Goal: Task Accomplishment & Management: Manage account settings

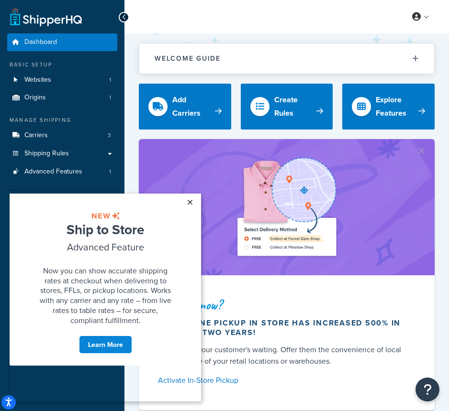
click at [190, 203] on link "×" at bounding box center [189, 202] width 17 height 17
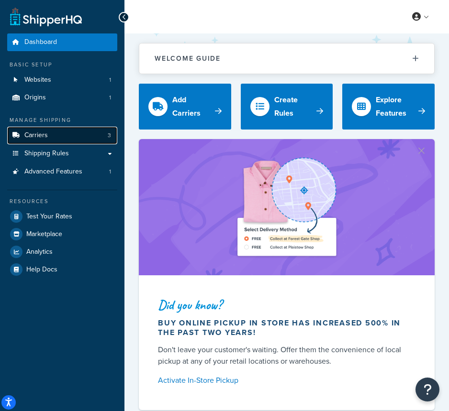
click at [49, 139] on link "Carriers 3" at bounding box center [62, 136] width 110 height 18
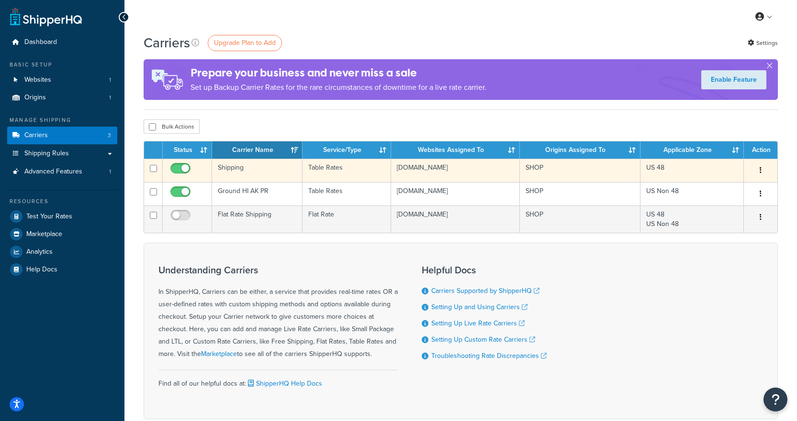
click at [448, 171] on icon "button" at bounding box center [760, 170] width 2 height 7
click at [448, 186] on link "Edit" at bounding box center [722, 190] width 76 height 20
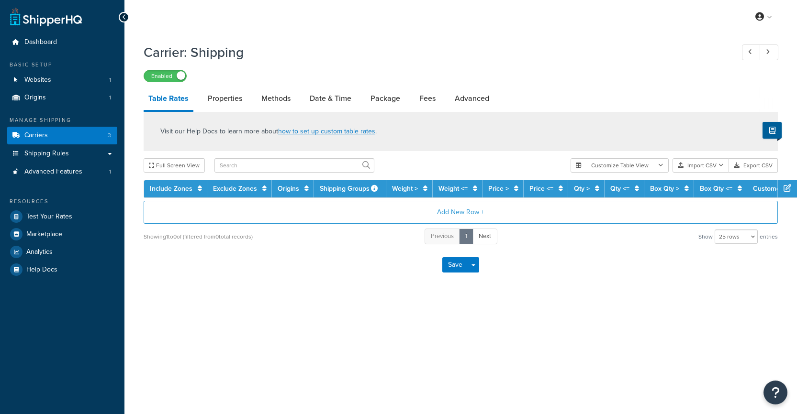
select select "25"
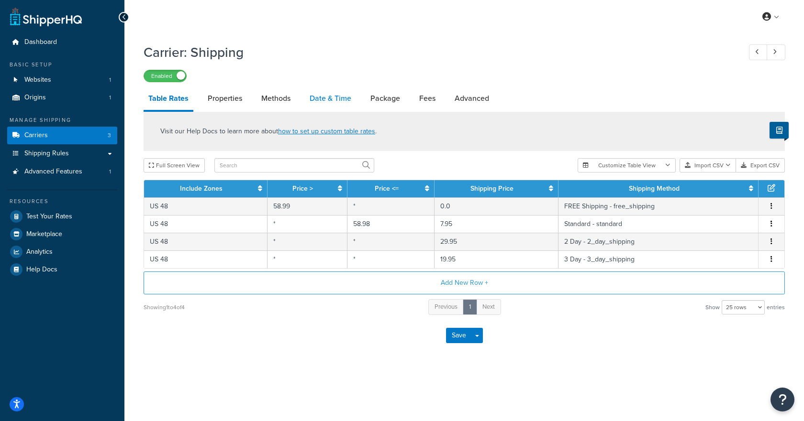
click at [324, 100] on link "Date & Time" at bounding box center [330, 98] width 51 height 23
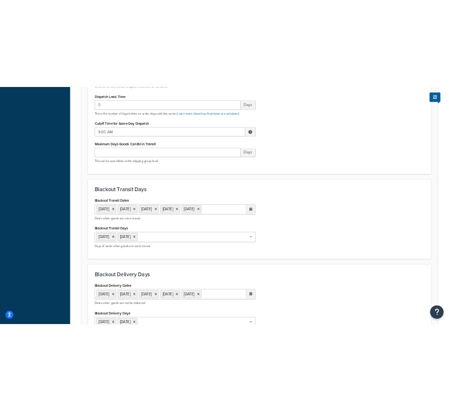
scroll to position [287, 0]
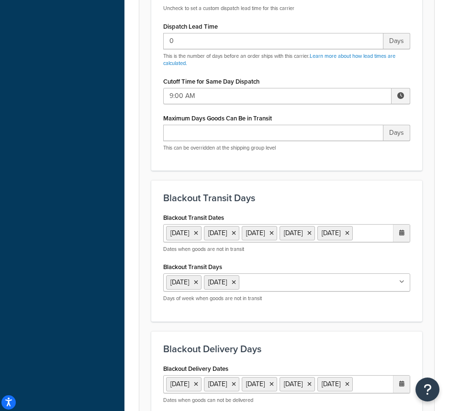
click at [144, 147] on form "Select a date and time display option. These settings are optional. Learn more …" at bounding box center [286, 265] width 295 height 881
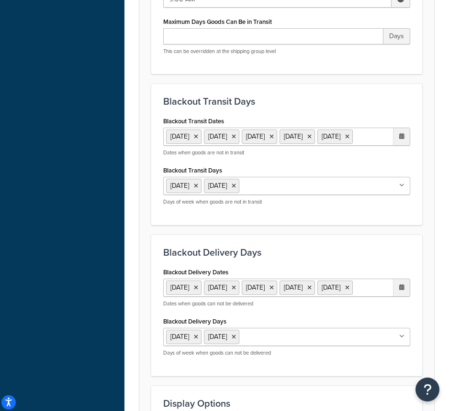
scroll to position [383, 0]
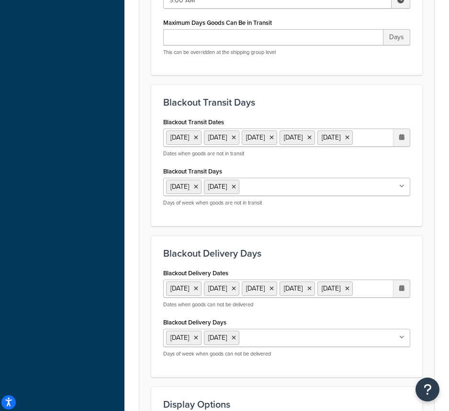
click at [263, 147] on ul "1 Sep 2025 13 Oct 2025 11 Nov 2025 27 Nov 2025 25 Dec 2025" at bounding box center [286, 138] width 247 height 18
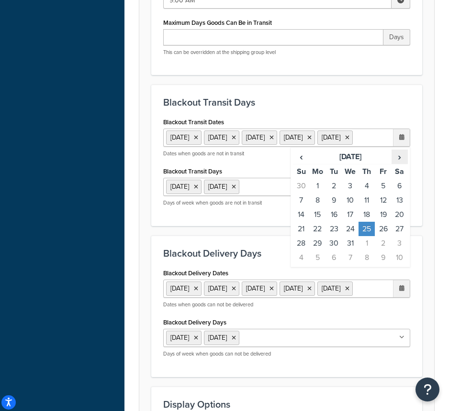
click at [402, 164] on span "›" at bounding box center [399, 156] width 15 height 13
click at [368, 193] on td "1" at bounding box center [366, 186] width 16 height 14
click at [257, 298] on ul "1 Sep 2025 13 Oct 2025 11 Nov 2025 27 Nov 2025 25 Dec 2025" at bounding box center [286, 289] width 247 height 18
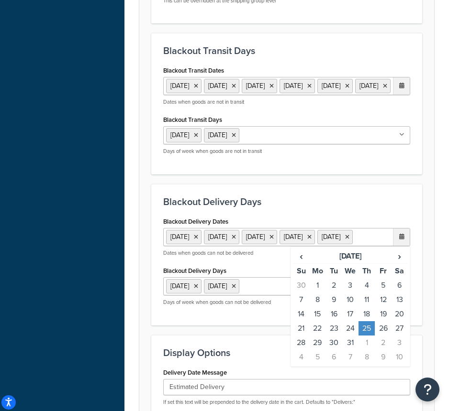
scroll to position [431, 0]
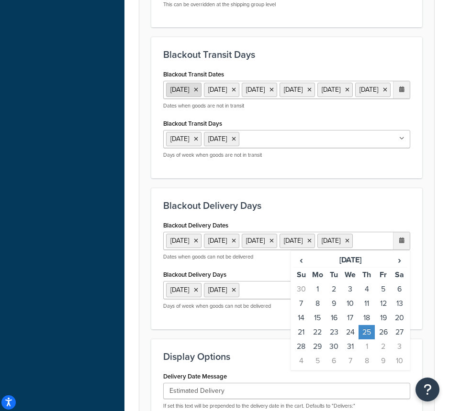
click at [198, 91] on icon at bounding box center [196, 90] width 4 height 6
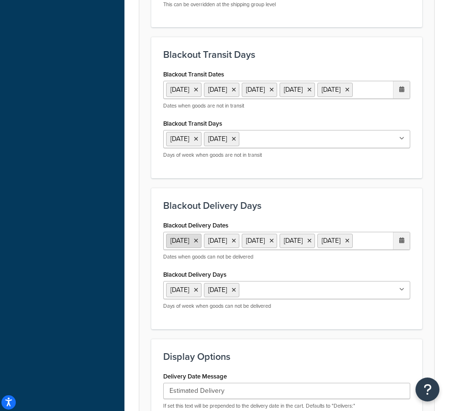
click at [198, 244] on icon at bounding box center [196, 241] width 4 height 6
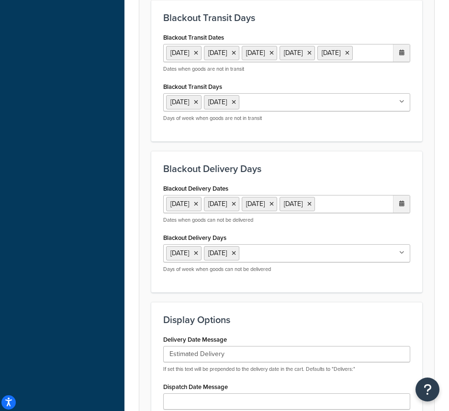
scroll to position [526, 0]
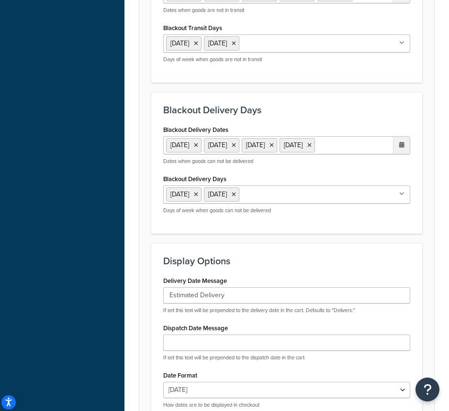
click at [390, 155] on ul "13 Oct 2025 11 Nov 2025 27 Nov 2025 25 Dec 2025" at bounding box center [286, 145] width 247 height 18
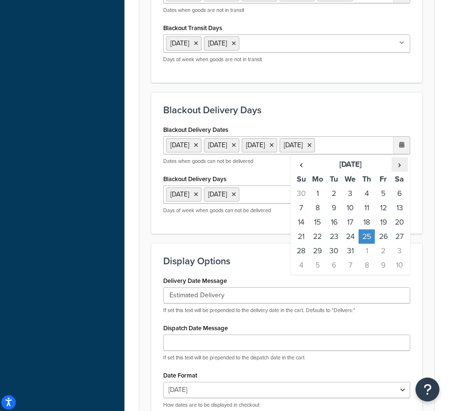
click at [399, 171] on span "›" at bounding box center [399, 164] width 15 height 13
click at [372, 201] on td "1" at bounding box center [366, 194] width 16 height 14
click at [363, 115] on h3 "Blackout Delivery Days" at bounding box center [286, 110] width 247 height 11
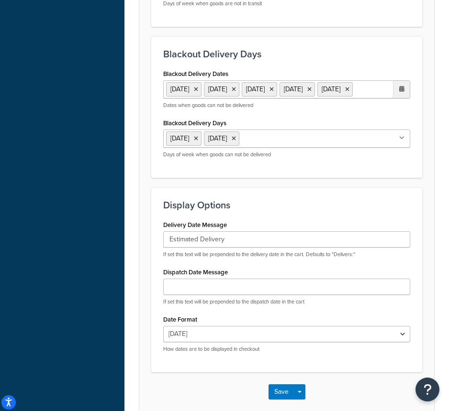
scroll to position [670, 0]
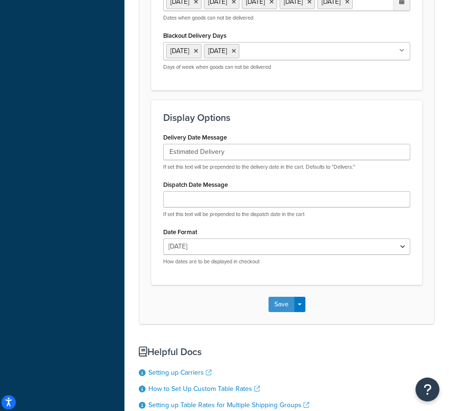
click at [283, 312] on button "Save" at bounding box center [281, 304] width 26 height 15
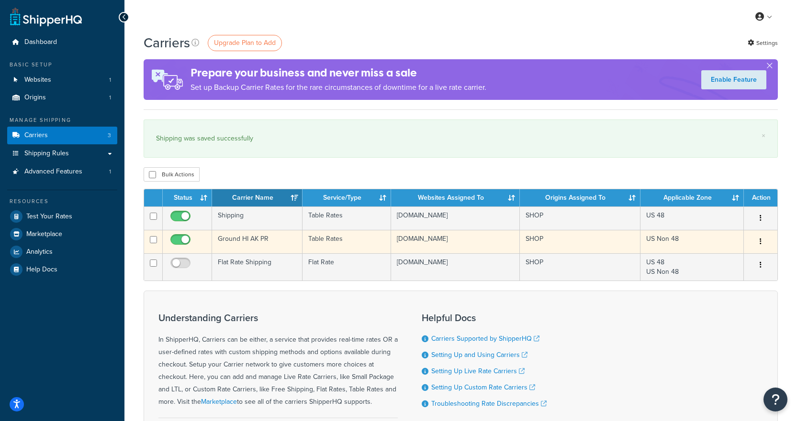
click at [448, 241] on button "button" at bounding box center [760, 241] width 13 height 15
click at [448, 261] on link "Edit" at bounding box center [722, 261] width 76 height 20
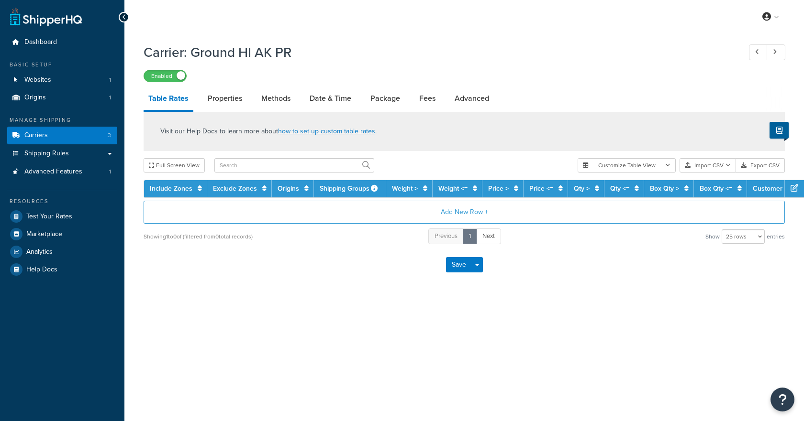
select select "25"
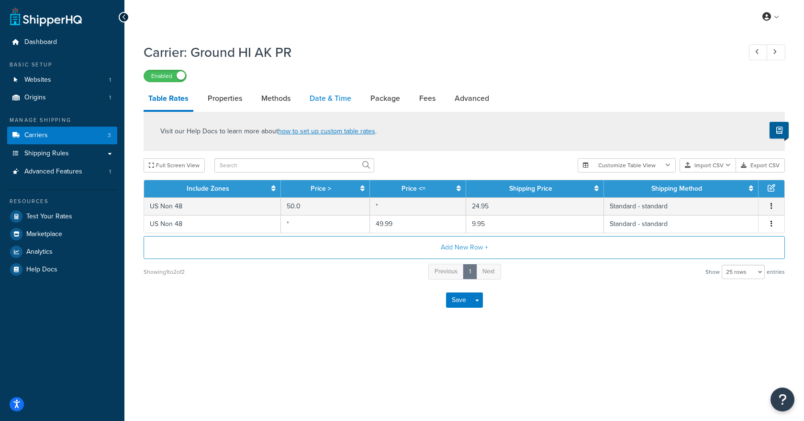
click at [322, 101] on link "Date & Time" at bounding box center [330, 98] width 51 height 23
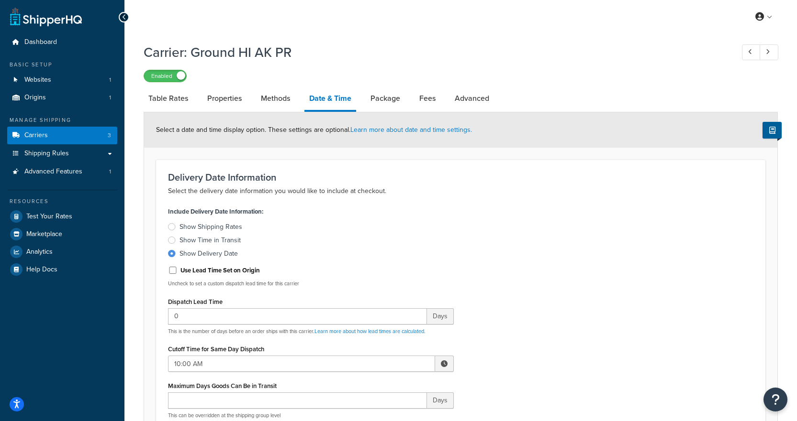
select select "25"
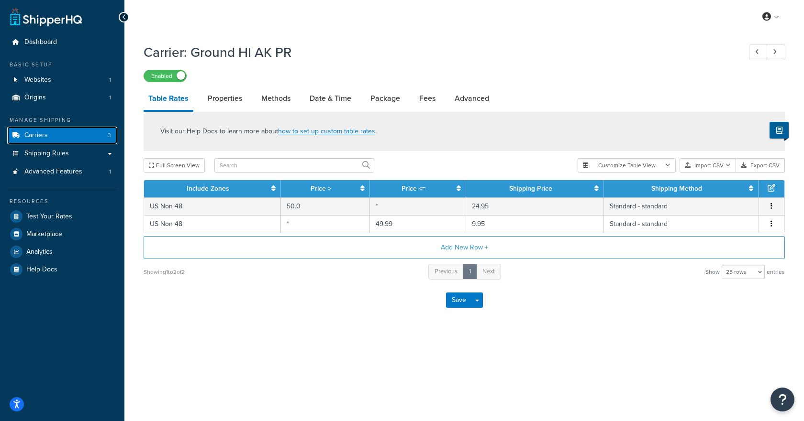
click at [71, 137] on link "Carriers 3" at bounding box center [62, 136] width 110 height 18
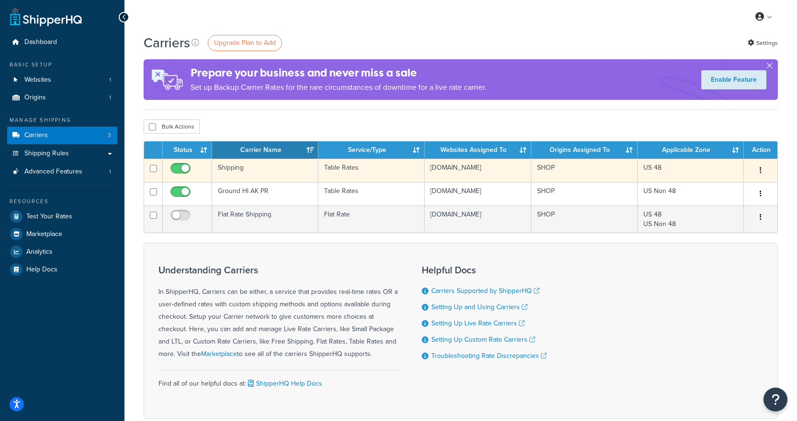
click at [760, 171] on icon "button" at bounding box center [760, 170] width 2 height 7
click at [751, 185] on link "Edit" at bounding box center [722, 190] width 76 height 20
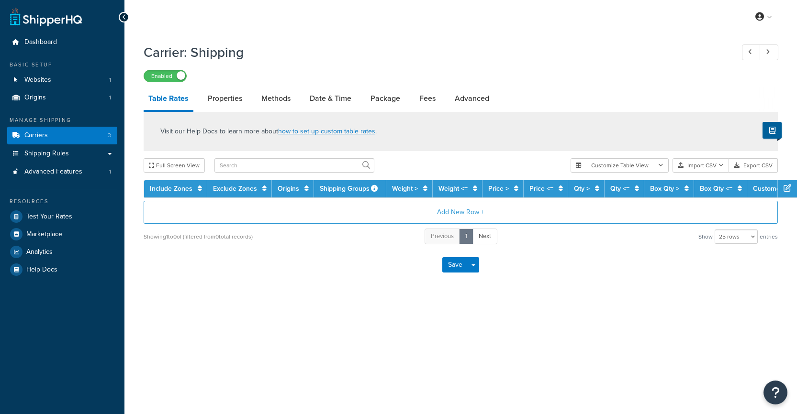
select select "25"
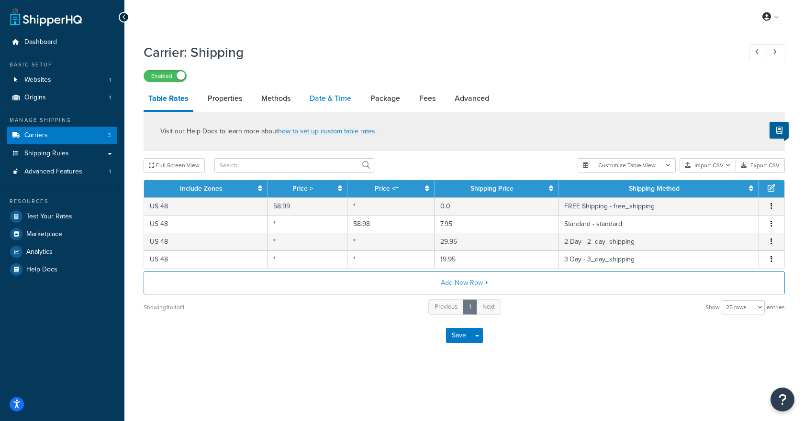
drag, startPoint x: 325, startPoint y: 96, endPoint x: 326, endPoint y: 110, distance: 14.4
click at [325, 96] on link "Date & Time" at bounding box center [330, 98] width 51 height 23
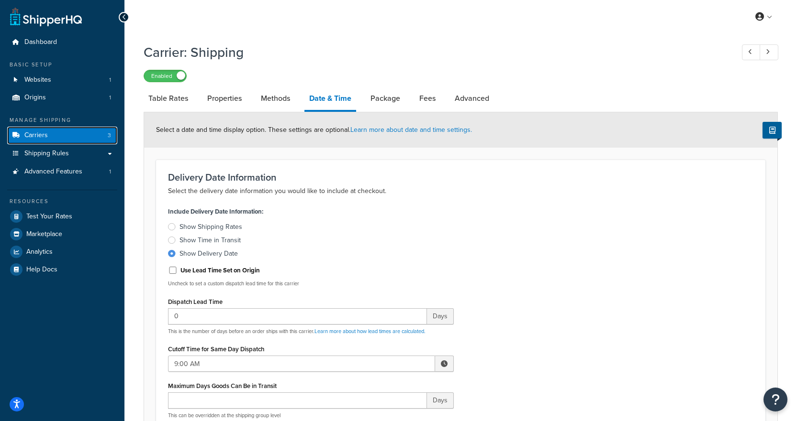
click at [32, 129] on link "Carriers 3" at bounding box center [62, 136] width 110 height 18
